Goal: Communication & Community: Answer question/provide support

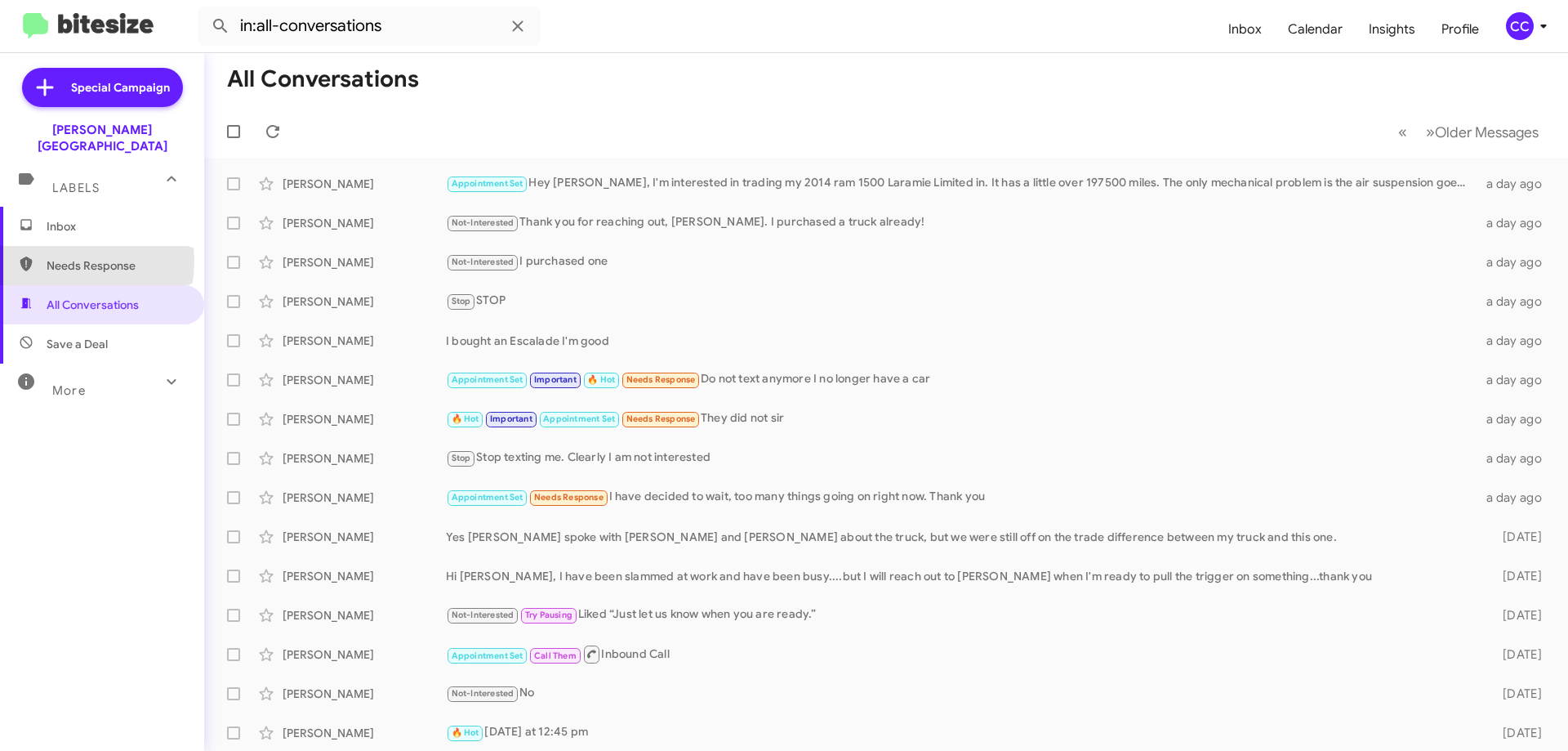
click at [64, 257] on span "Needs Response" at bounding box center [115, 265] width 138 height 16
type input "in:needs-response"
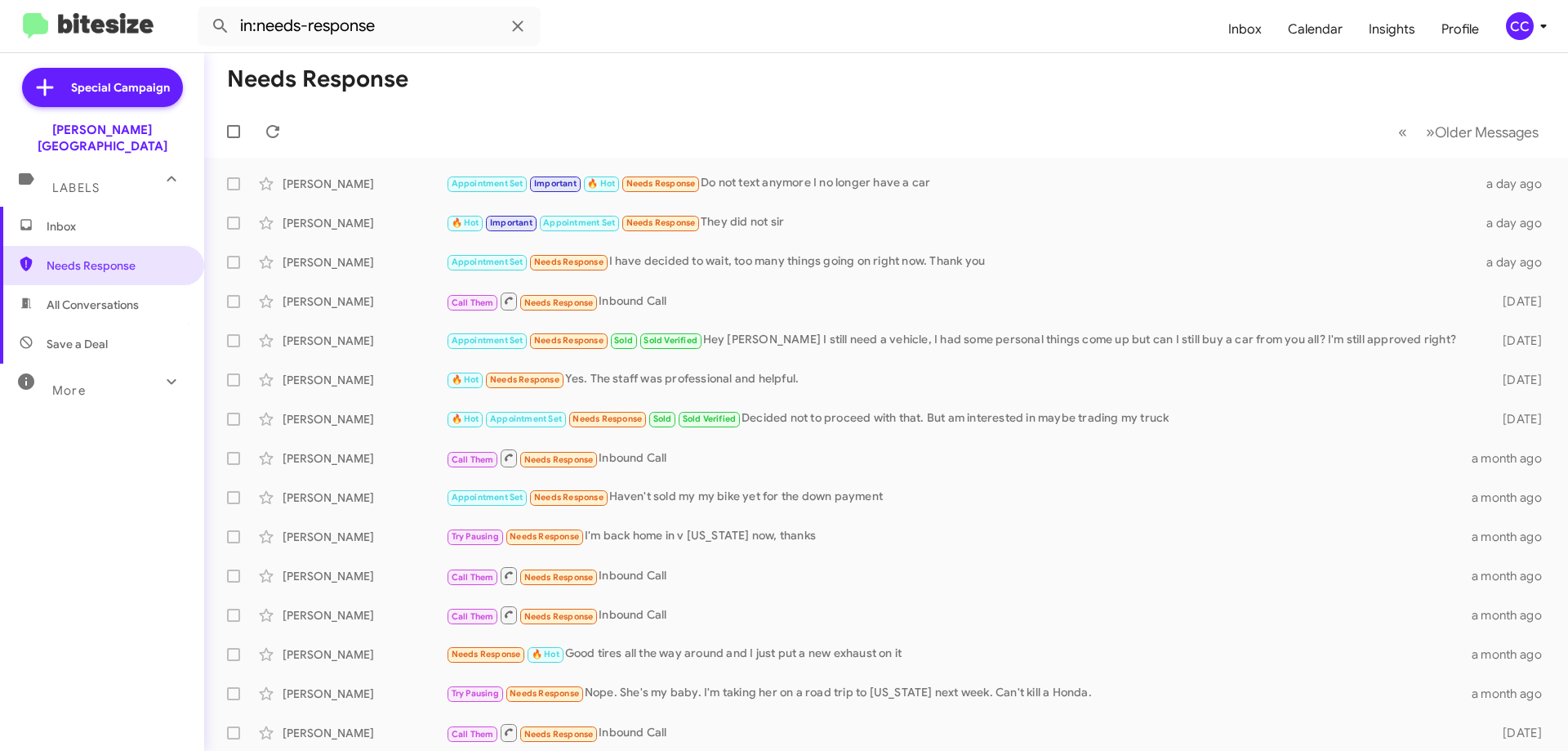
click at [66, 219] on span "Inbox" at bounding box center [115, 226] width 138 height 16
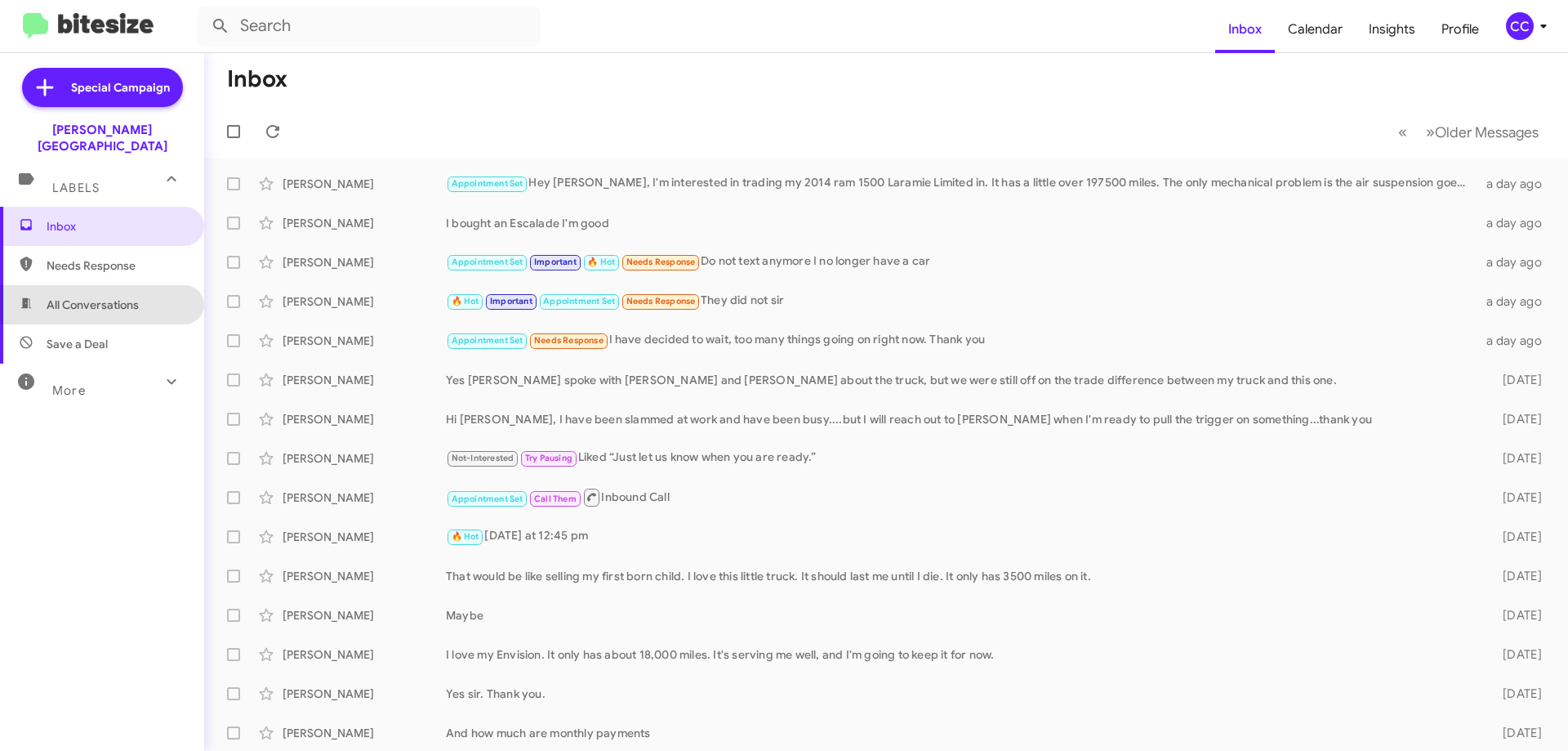
click at [135, 297] on span "All Conversations" at bounding box center [92, 304] width 92 height 16
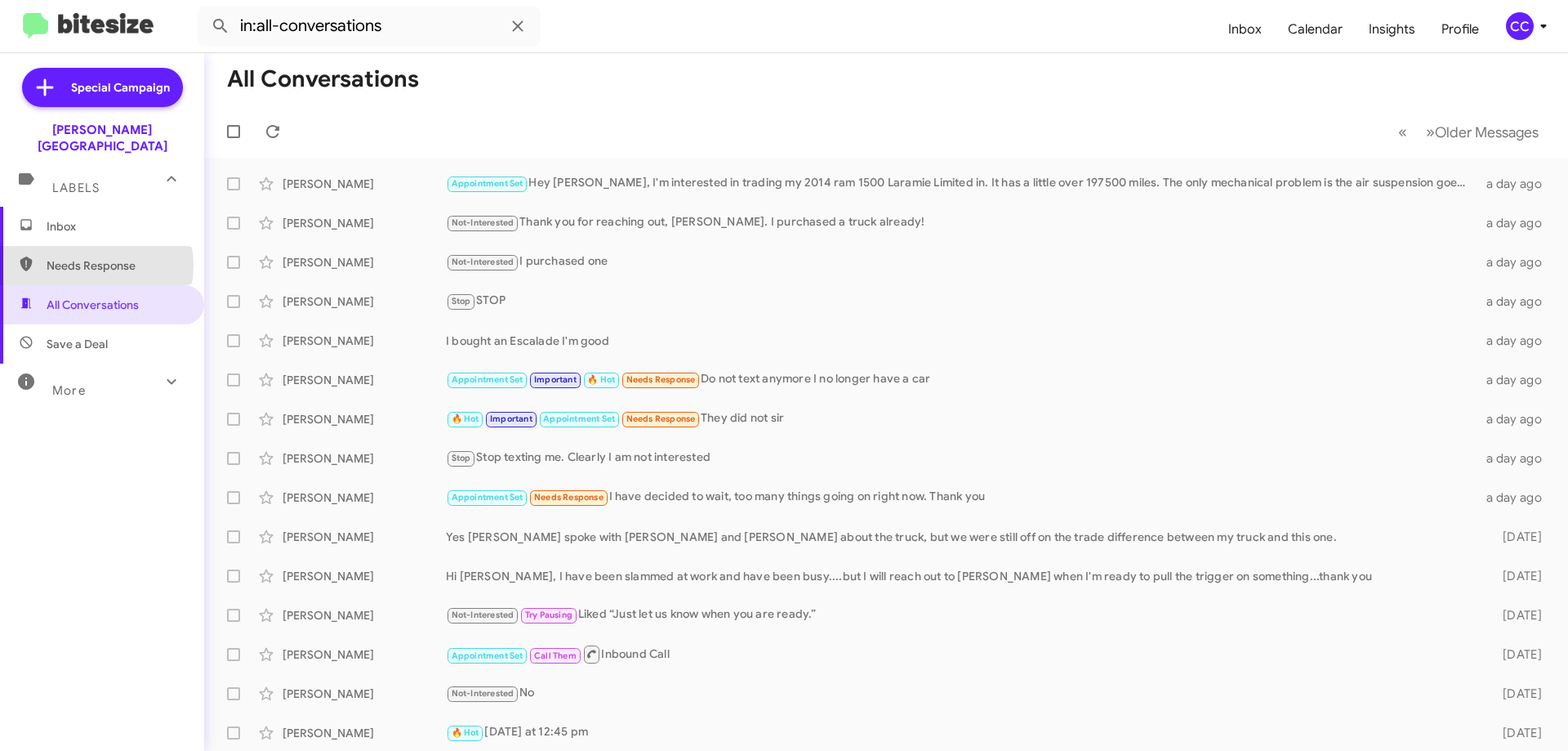
click at [80, 257] on span "Needs Response" at bounding box center [115, 265] width 138 height 16
type input "in:needs-response"
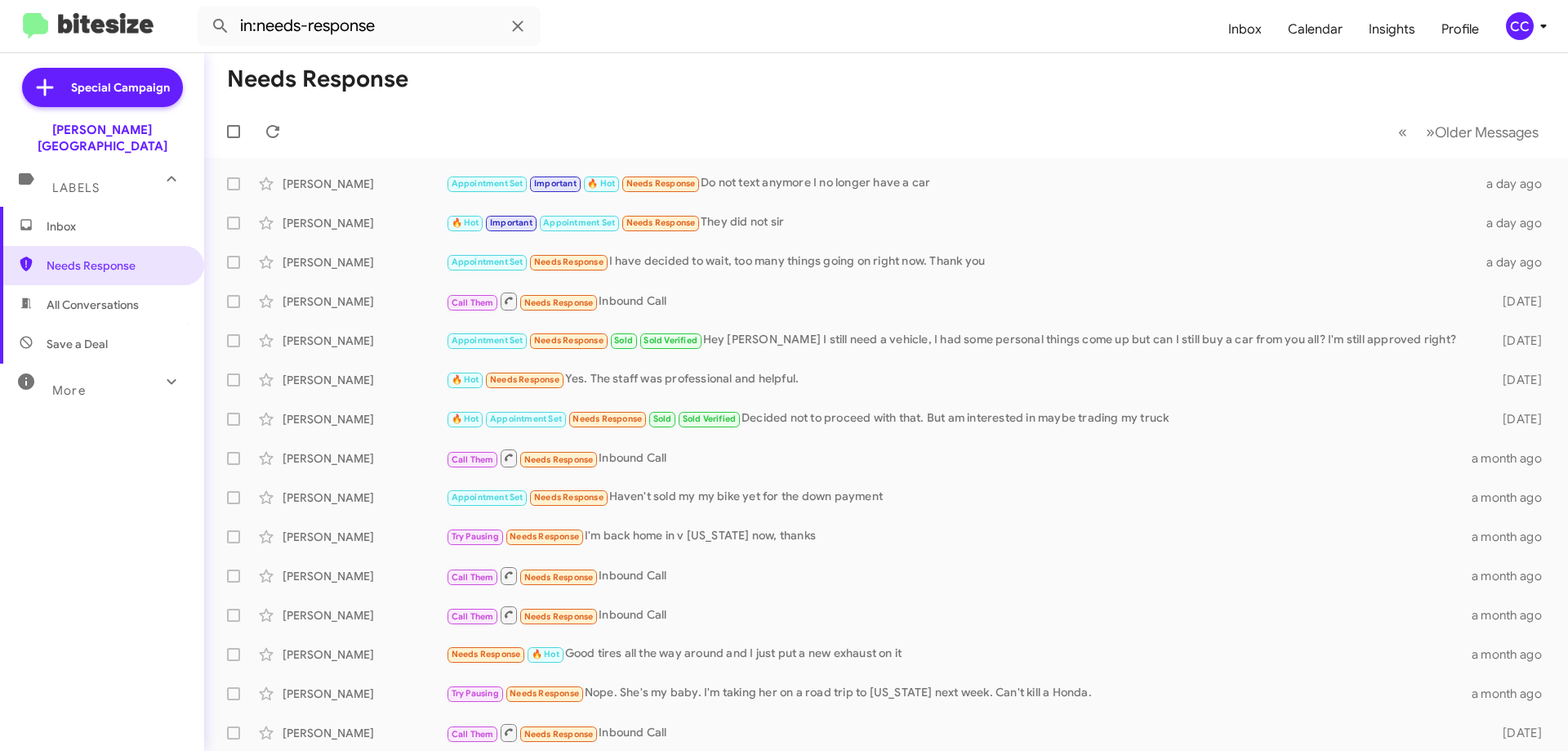
click at [60, 219] on span "Inbox" at bounding box center [115, 226] width 138 height 16
